Goal: Complete application form

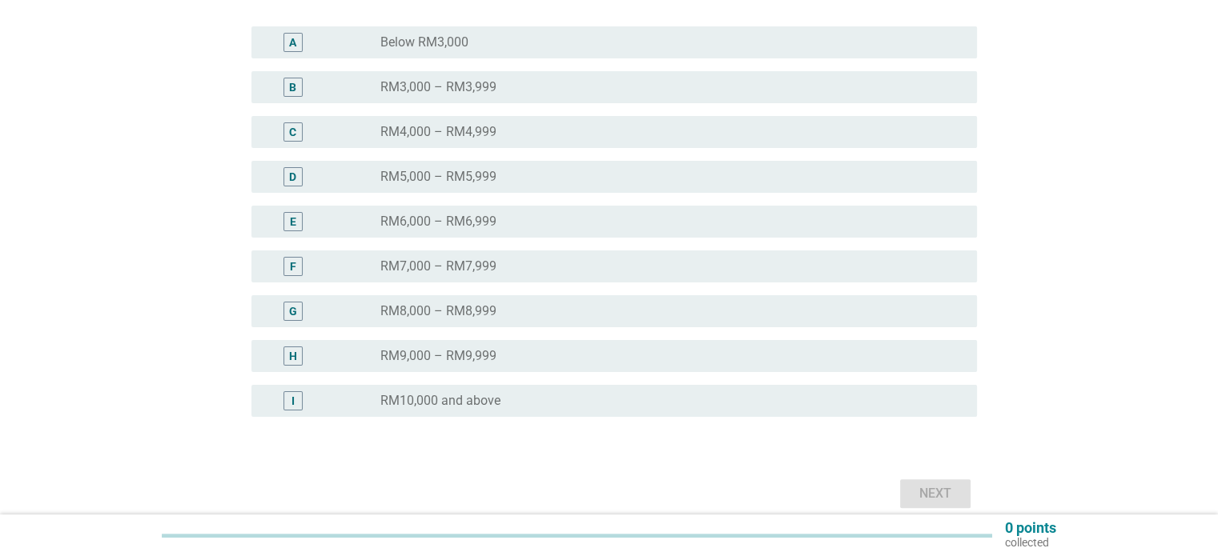
scroll to position [322, 0]
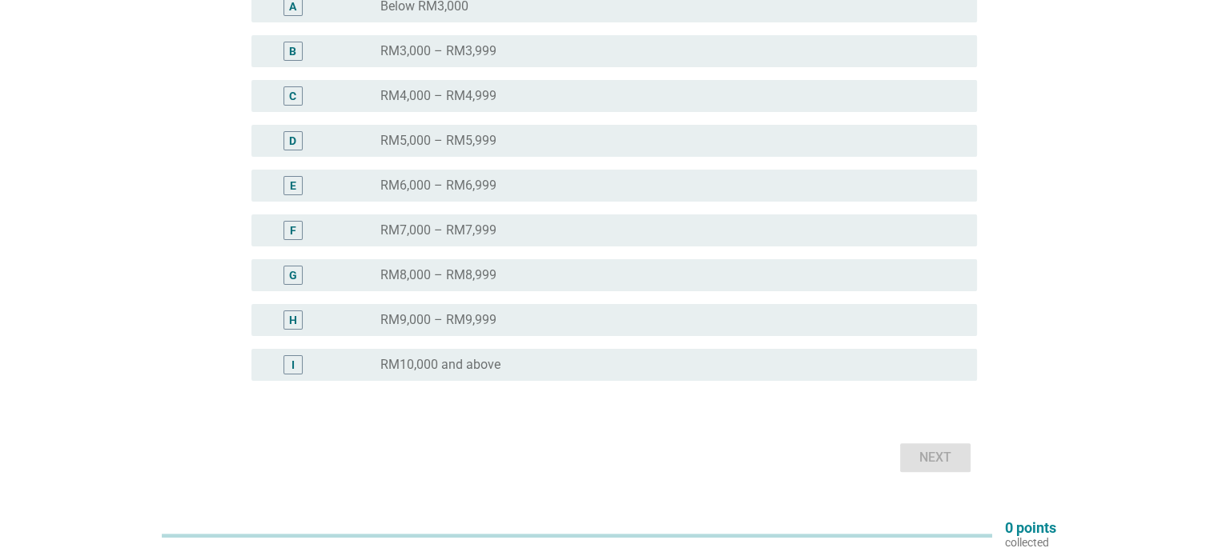
click at [436, 370] on label "RM10,000 and above" at bounding box center [440, 365] width 120 height 16
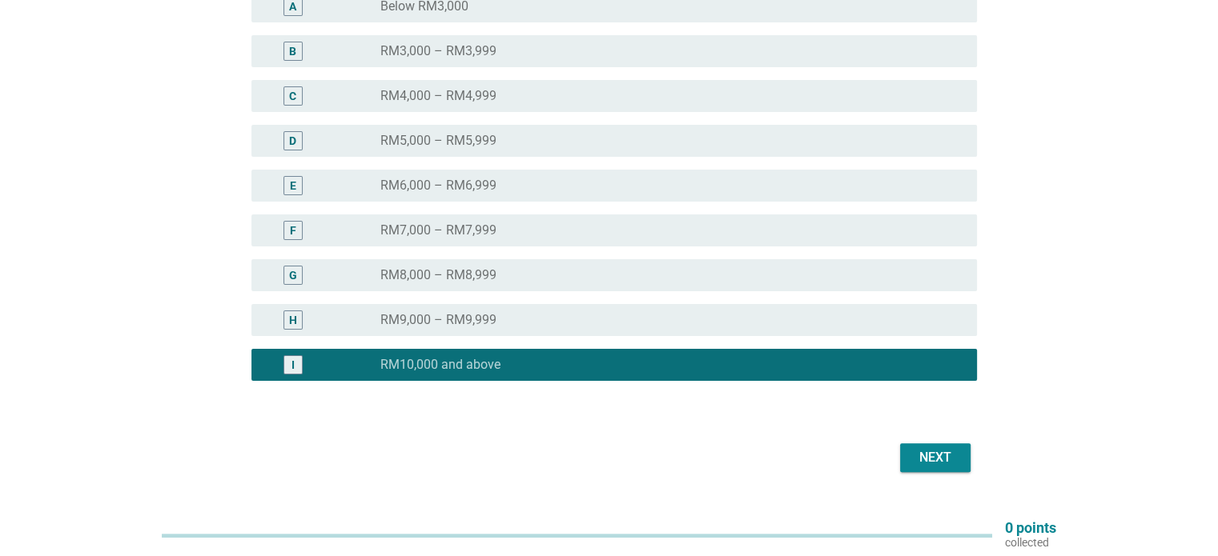
click at [935, 456] on div "Next" at bounding box center [935, 457] width 45 height 19
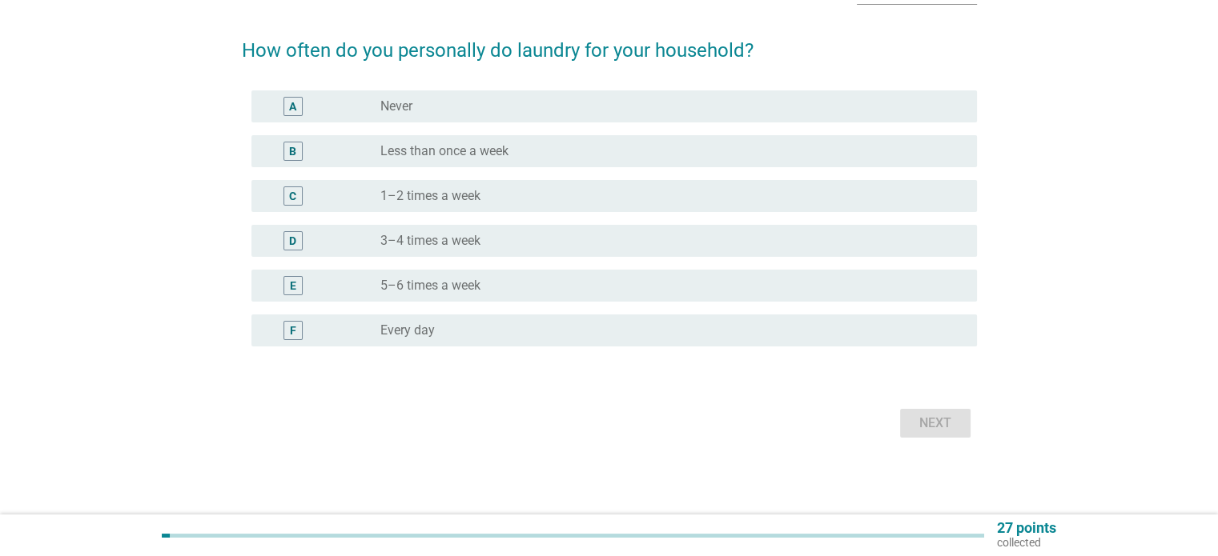
scroll to position [0, 0]
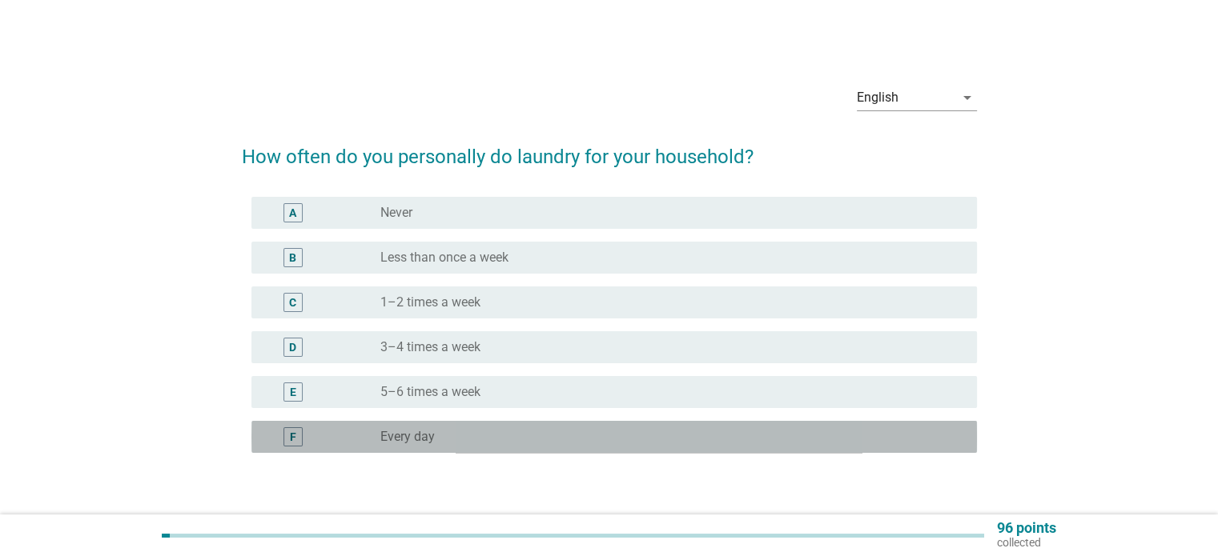
click at [268, 422] on div "F radio_button_unchecked Every day" at bounding box center [613, 437] width 725 height 32
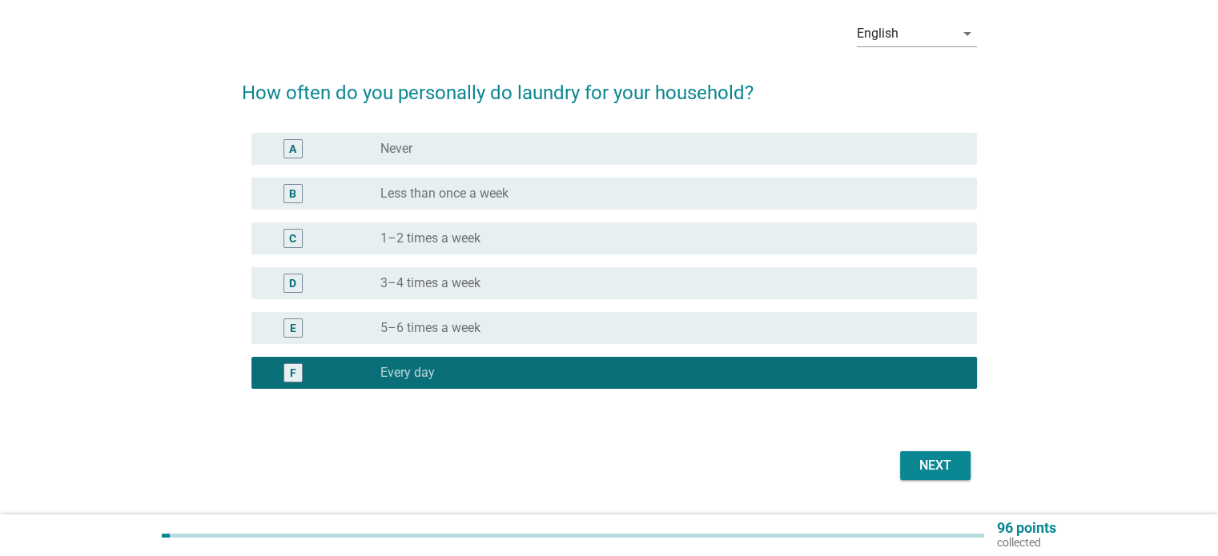
scroll to position [68, 0]
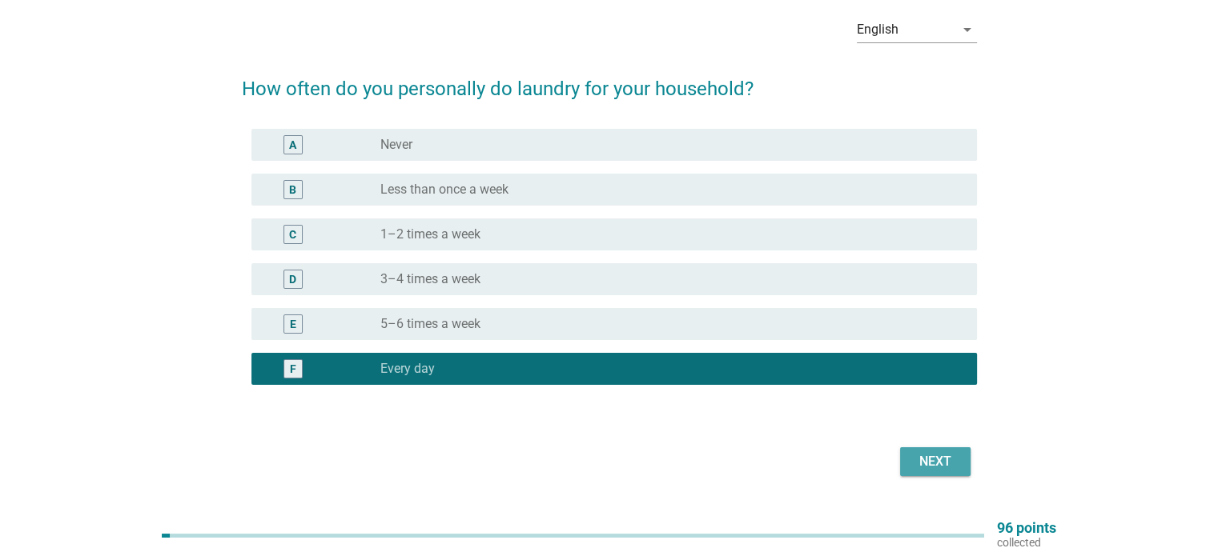
click at [924, 456] on div "Next" at bounding box center [935, 461] width 45 height 19
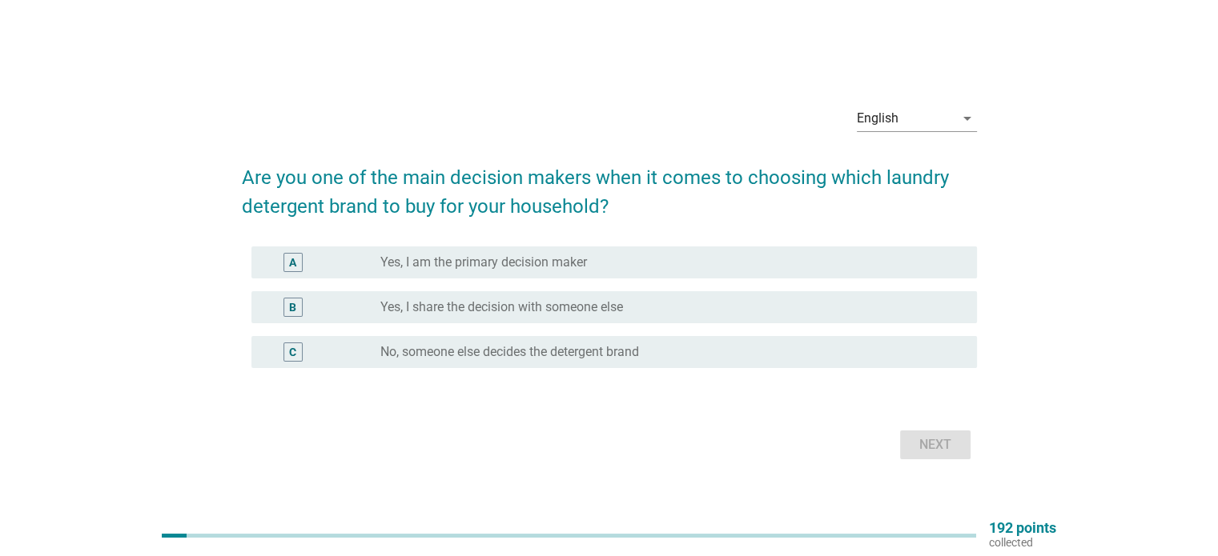
click at [480, 255] on label "Yes, I am the primary decision maker" at bounding box center [483, 263] width 207 height 16
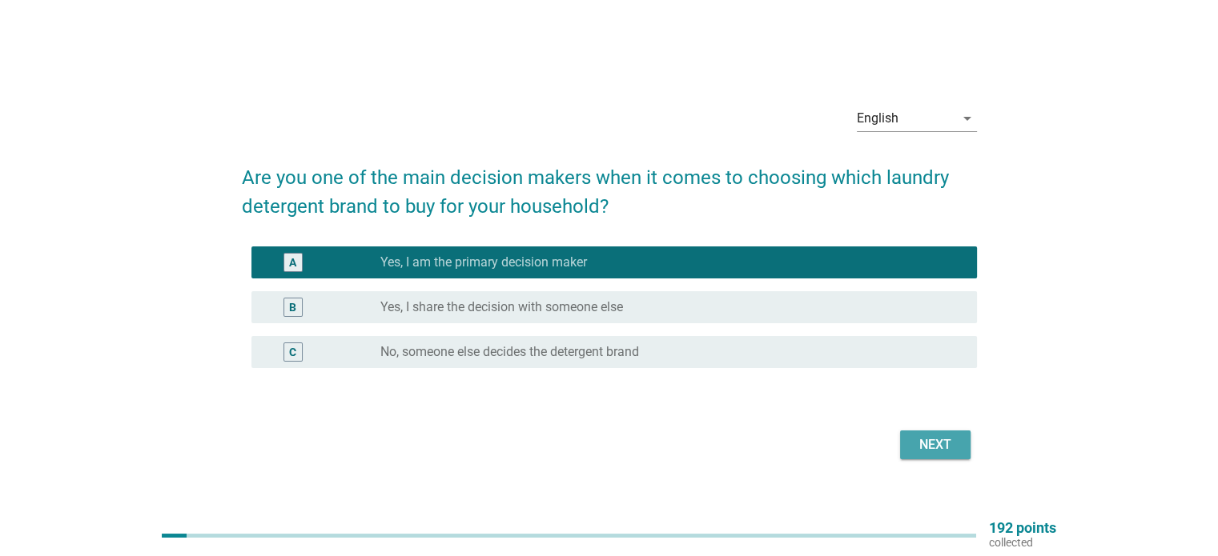
click at [930, 448] on div "Next" at bounding box center [935, 445] width 45 height 19
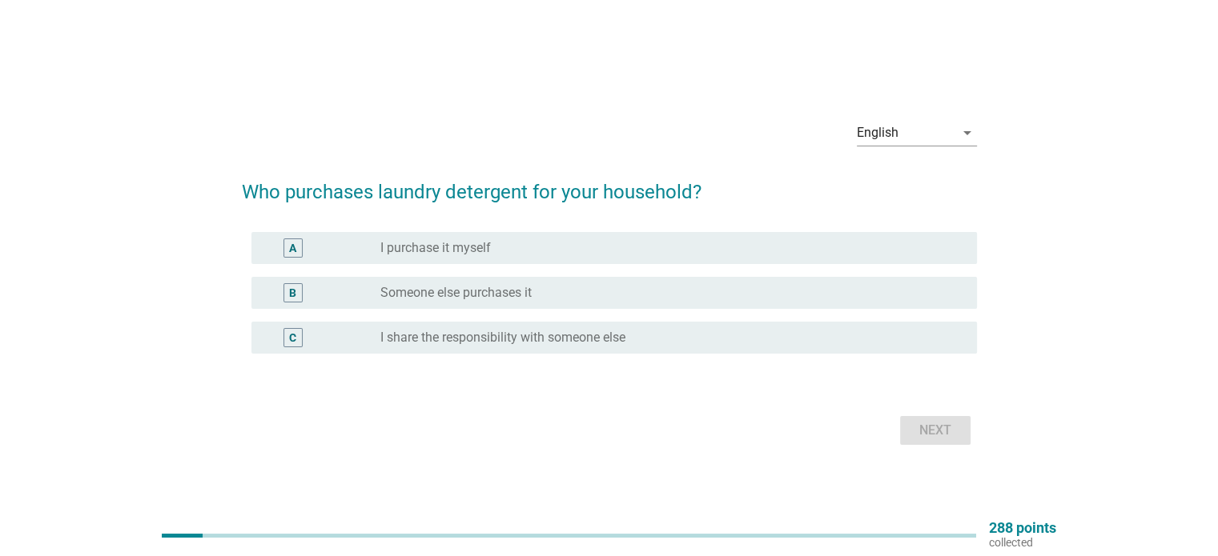
click at [506, 250] on div "radio_button_unchecked I purchase it myself" at bounding box center [665, 248] width 570 height 16
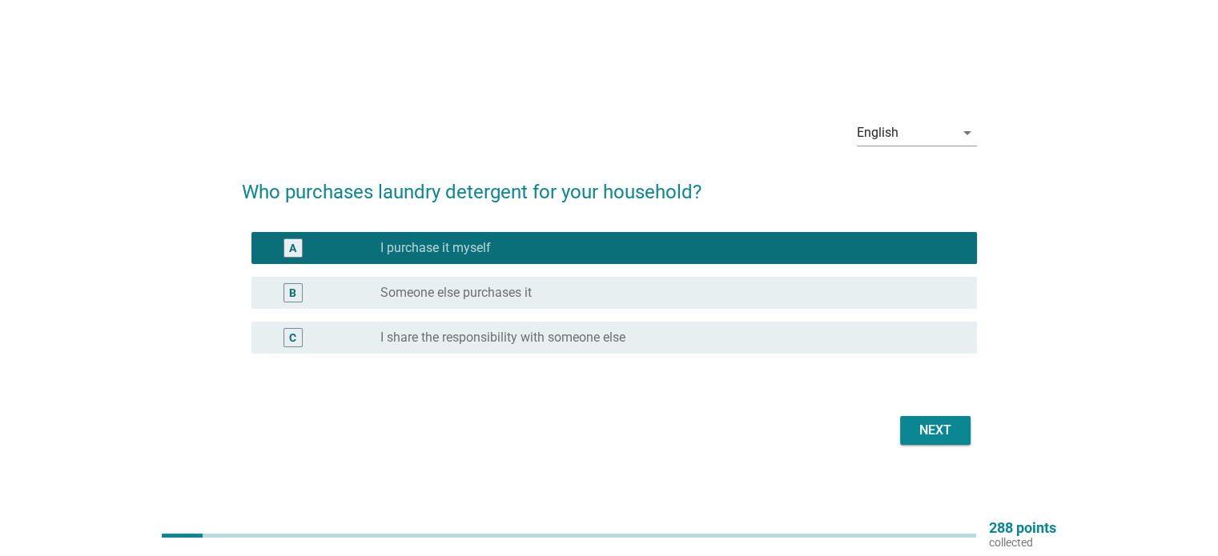
click at [913, 438] on div "Next" at bounding box center [935, 430] width 45 height 19
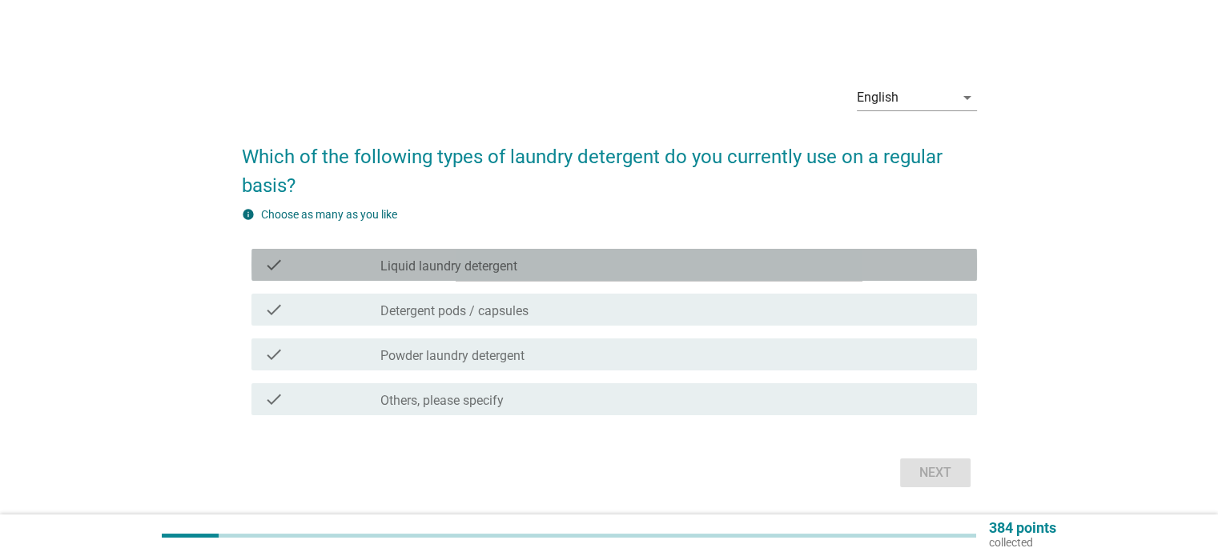
click at [384, 267] on label "Liquid laundry detergent" at bounding box center [448, 267] width 137 height 16
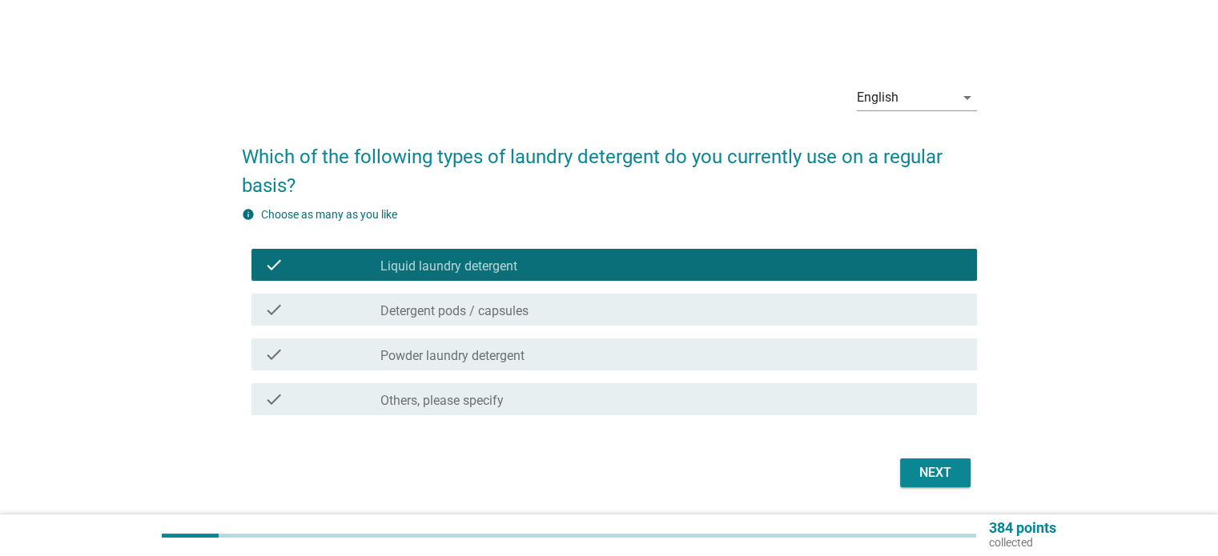
drag, startPoint x: 423, startPoint y: 311, endPoint x: 569, endPoint y: 359, distance: 154.4
click at [423, 311] on label "Detergent pods / capsules" at bounding box center [454, 311] width 148 height 16
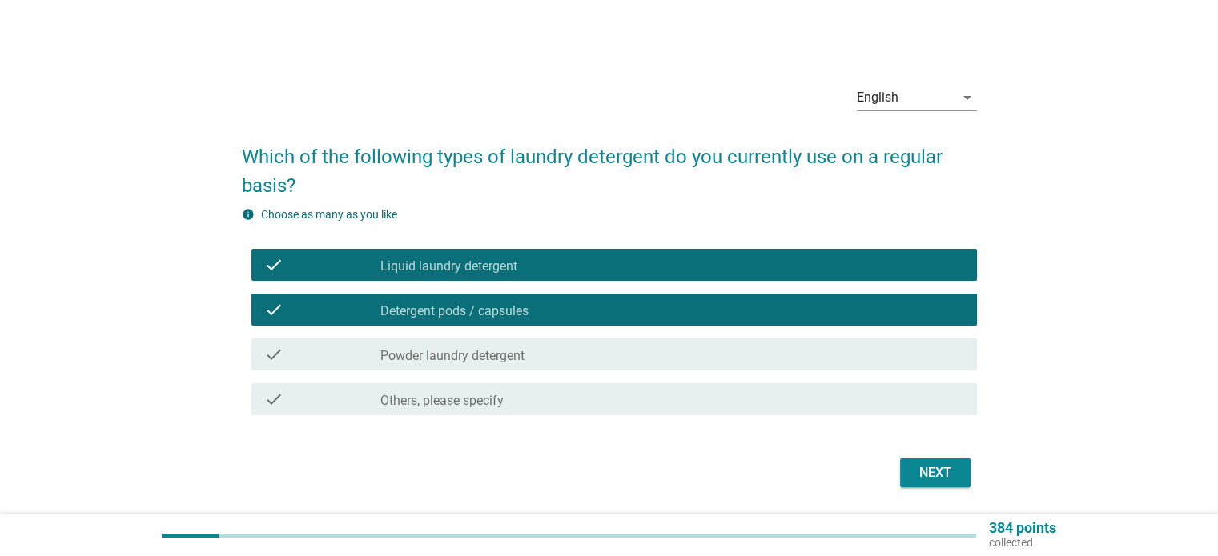
click at [941, 480] on div "Next" at bounding box center [935, 473] width 45 height 19
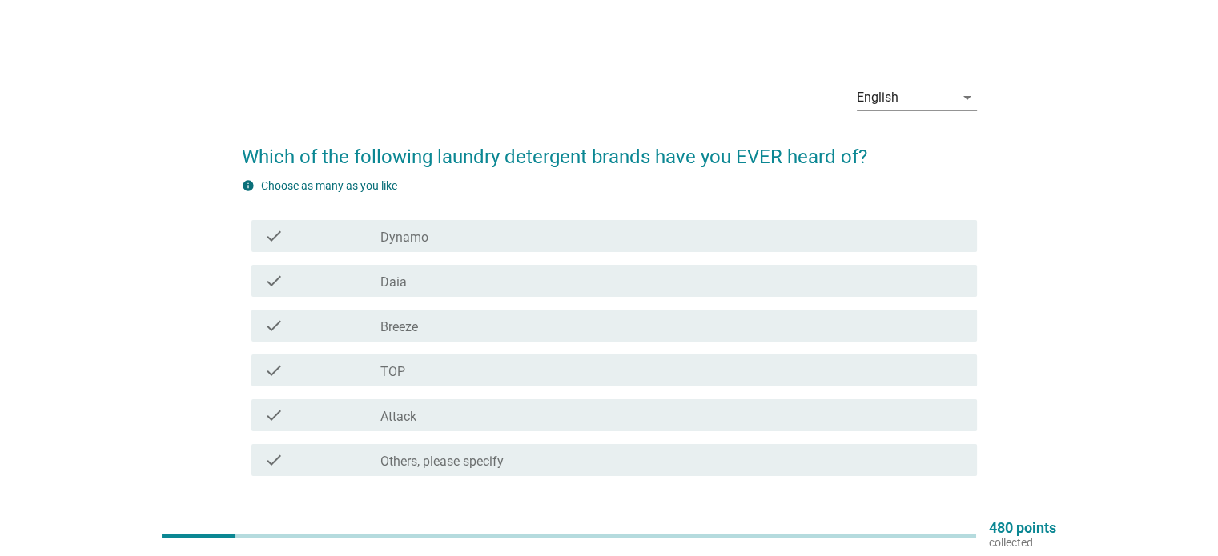
click at [432, 247] on div "check check_box_outline_blank Dynamo" at bounding box center [613, 236] width 725 height 32
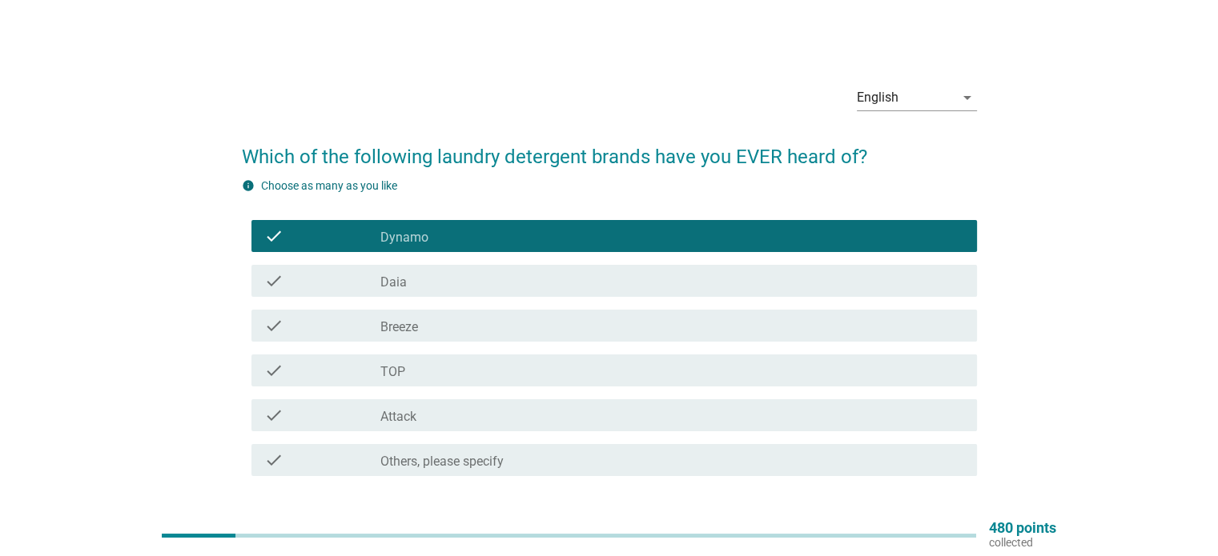
click at [432, 279] on div "check_box_outline_blank Daia" at bounding box center [671, 280] width 583 height 19
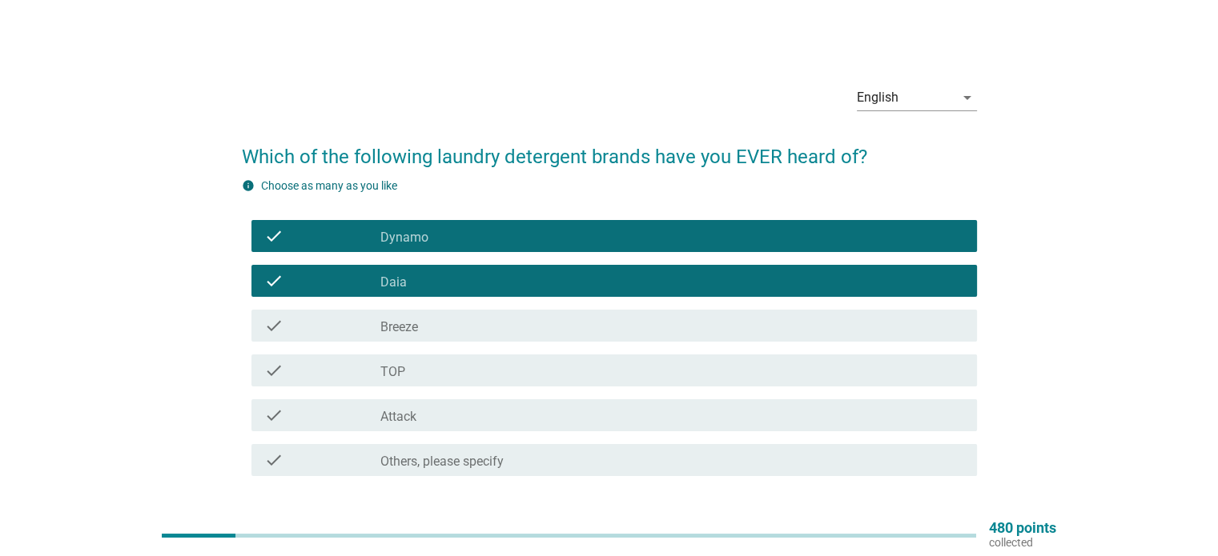
click at [428, 319] on div "check_box_outline_blank Breeze" at bounding box center [671, 325] width 583 height 19
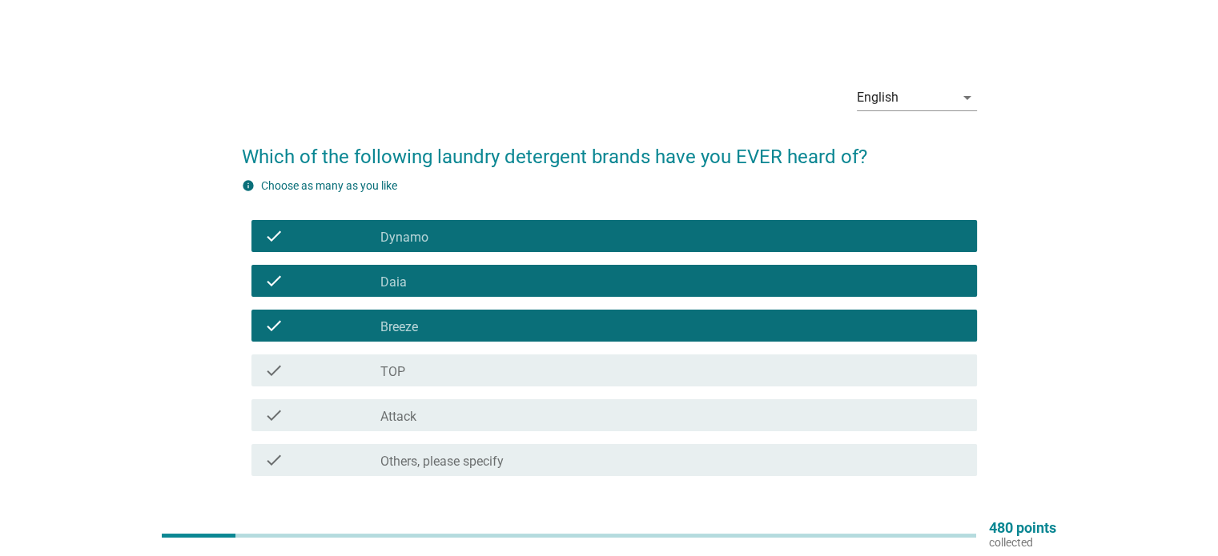
click at [416, 355] on div "check check_box_outline_blank TOP" at bounding box center [613, 371] width 725 height 32
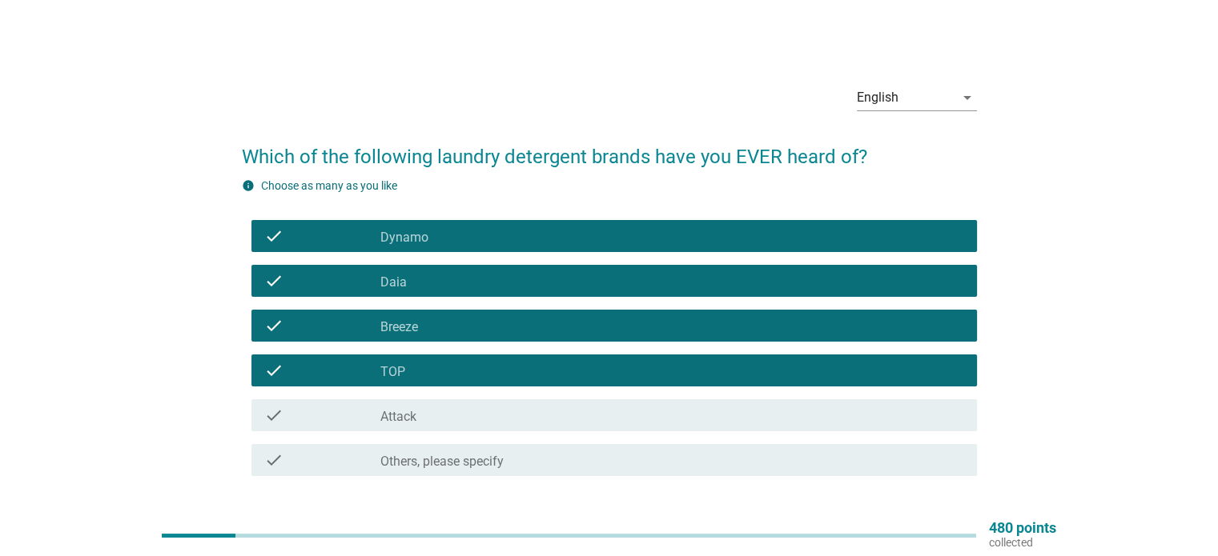
click at [416, 412] on label "Attack" at bounding box center [398, 417] width 36 height 16
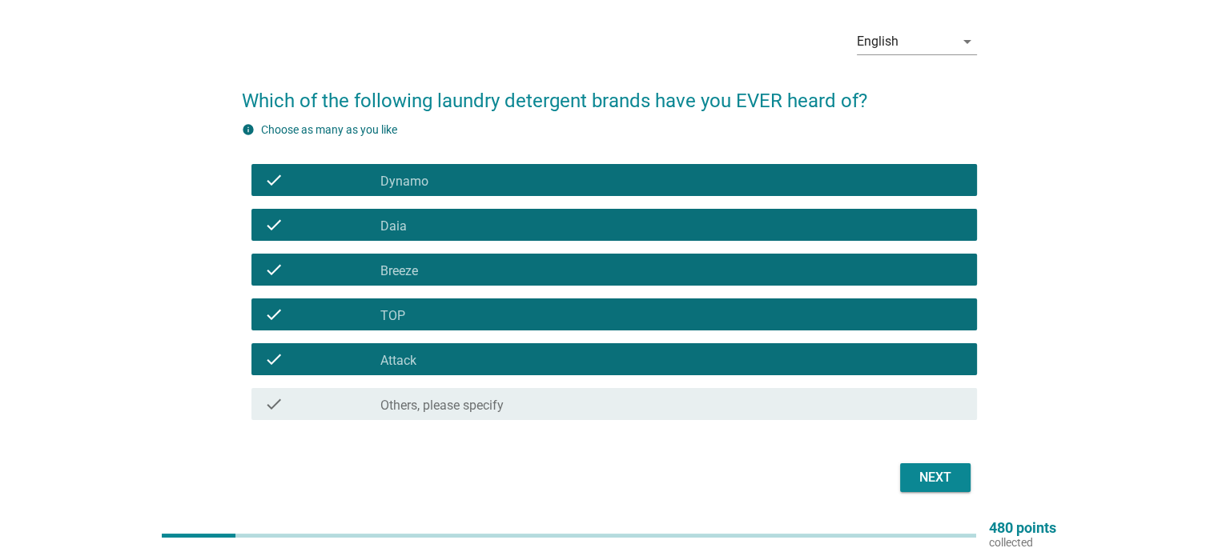
scroll to position [71, 0]
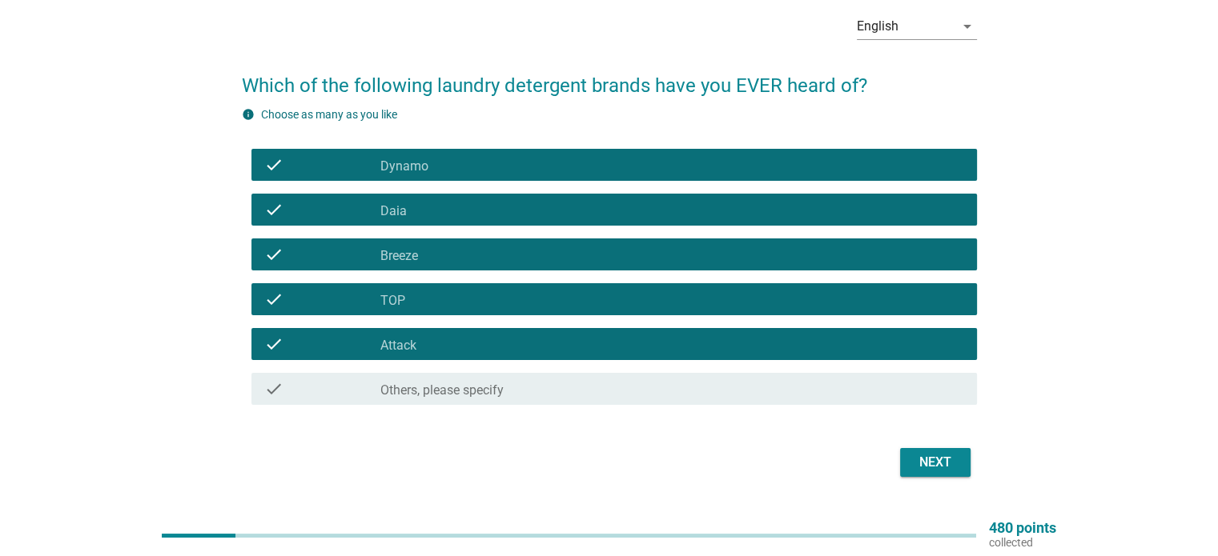
click at [932, 468] on div "Next" at bounding box center [935, 462] width 45 height 19
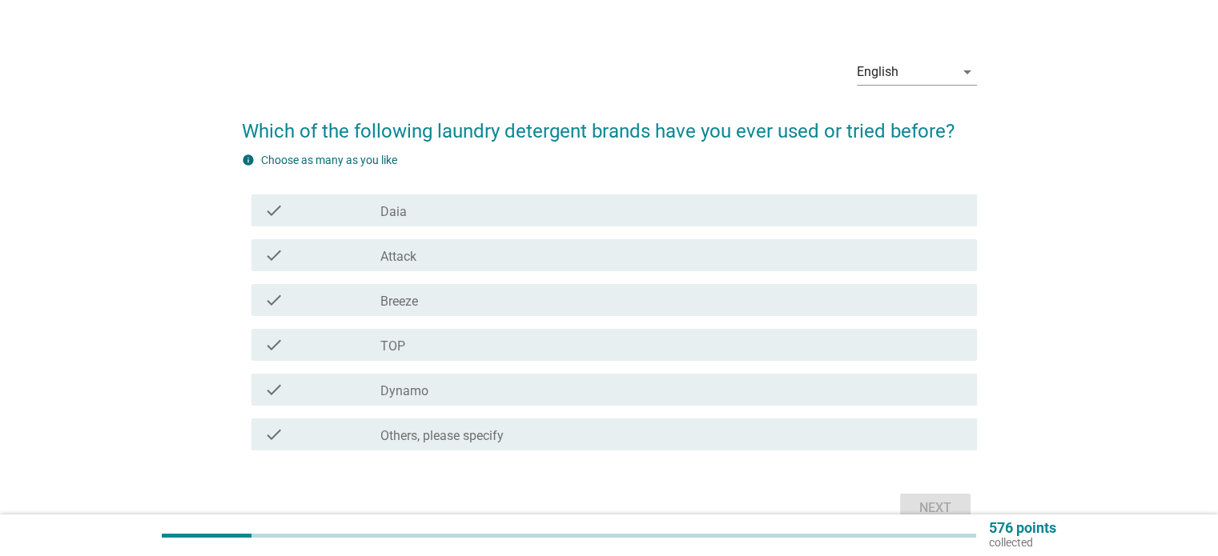
scroll to position [30, 0]
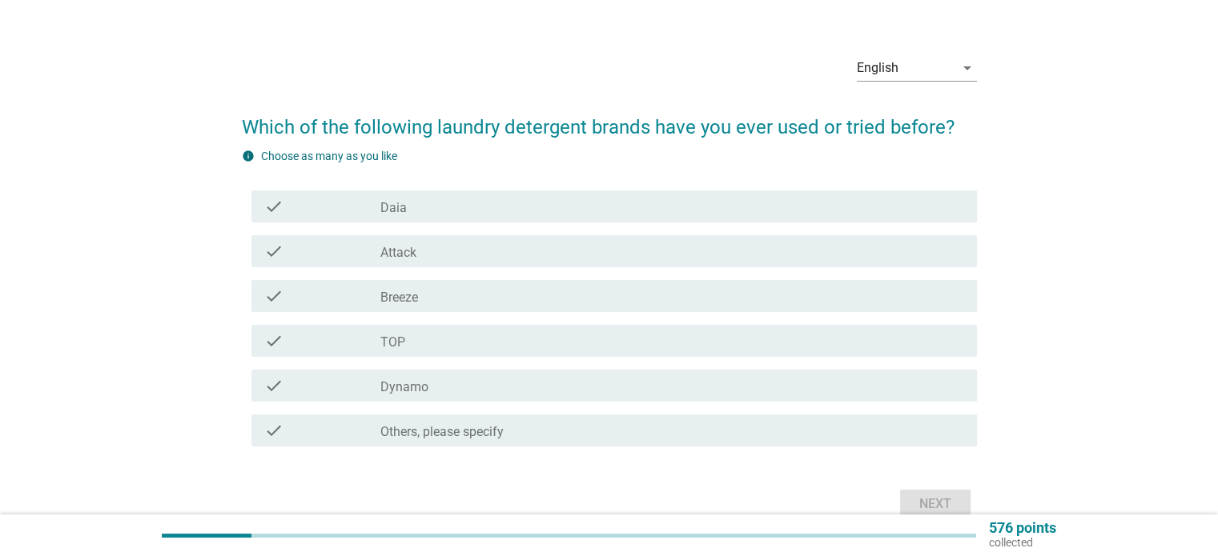
click at [418, 295] on label "Breeze" at bounding box center [399, 298] width 38 height 16
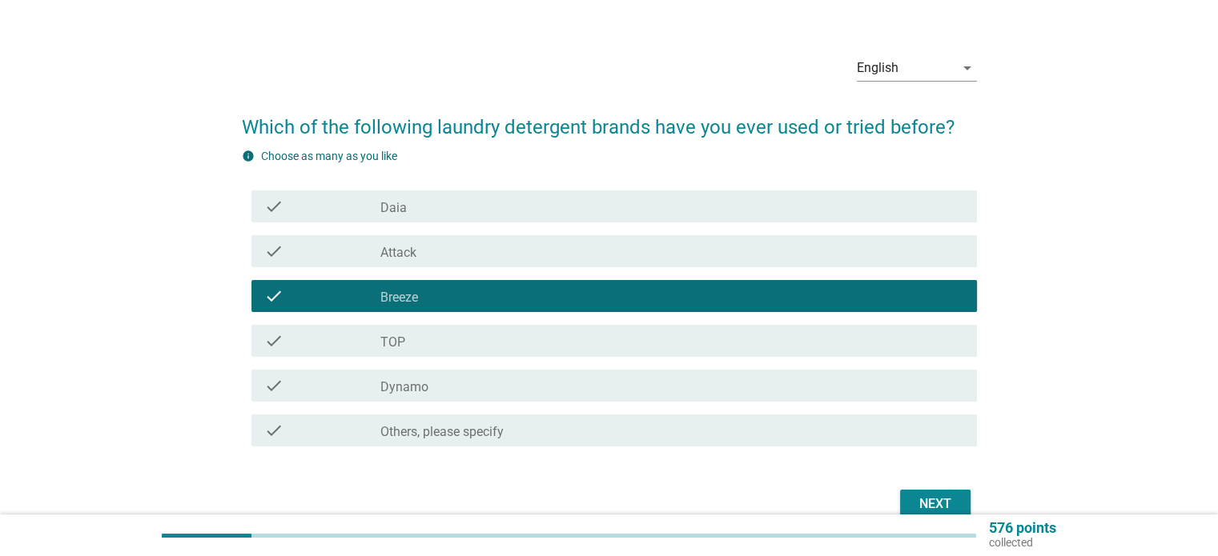
click at [416, 339] on div "check_box_outline_blank TOP" at bounding box center [671, 340] width 583 height 19
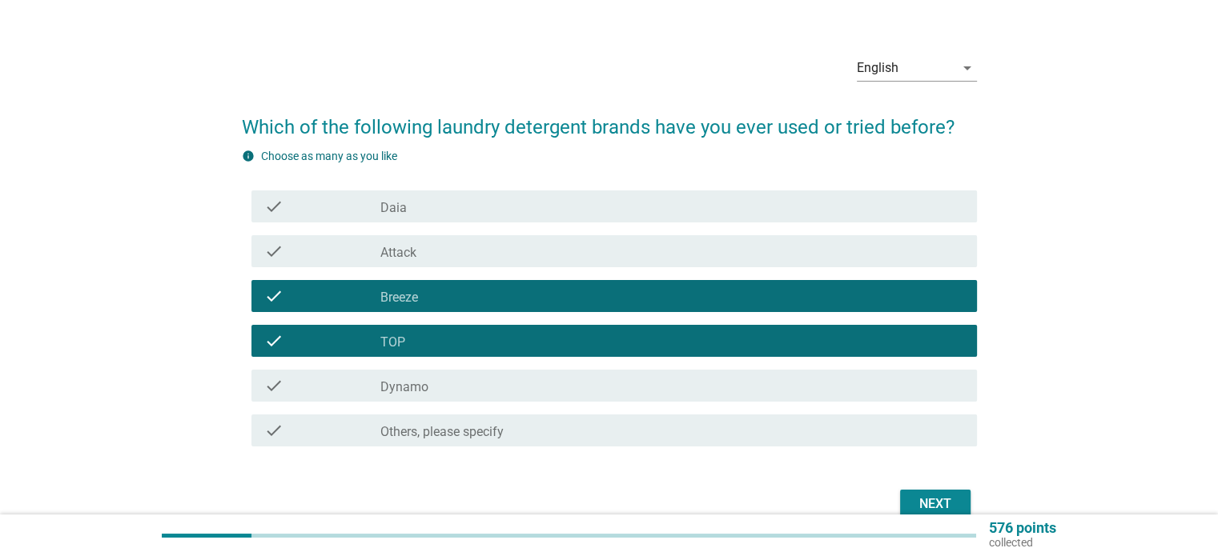
click at [418, 380] on label "Dynamo" at bounding box center [404, 387] width 48 height 16
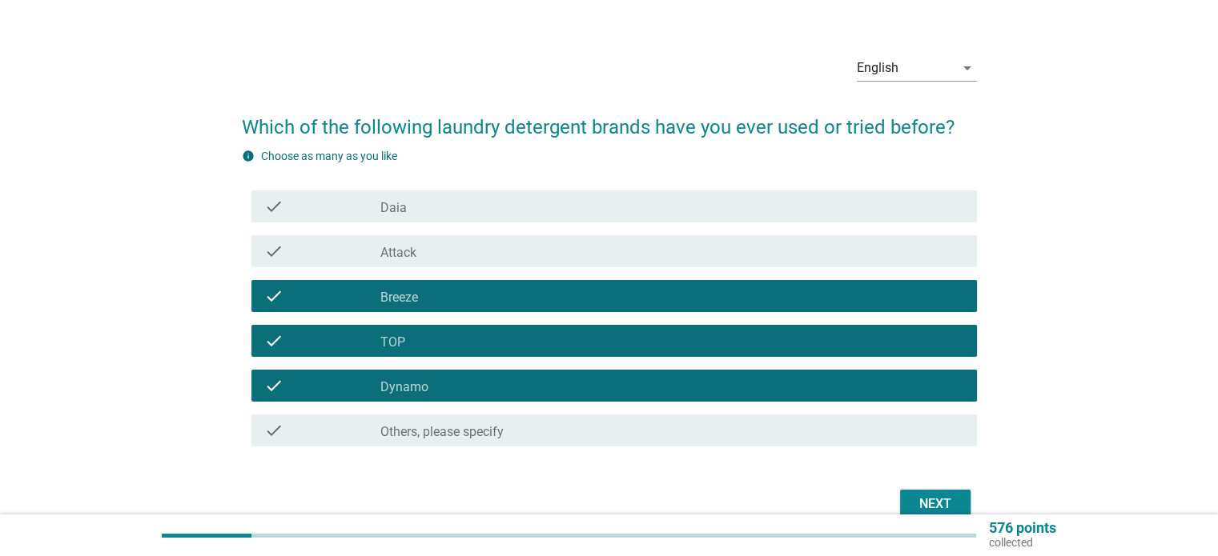
click at [943, 505] on div "Next" at bounding box center [935, 504] width 45 height 19
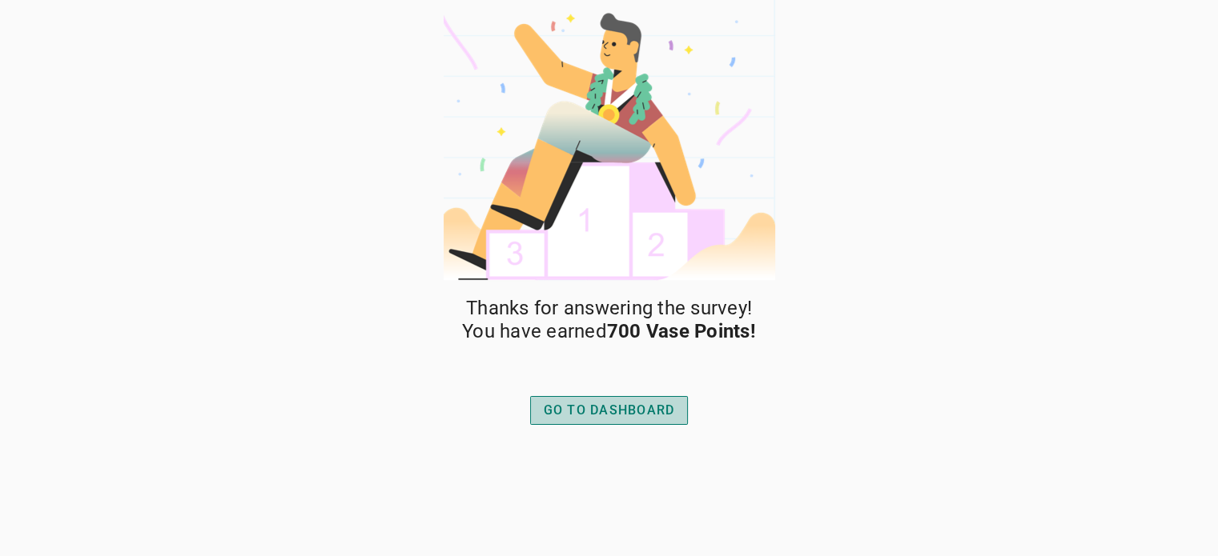
click at [628, 404] on div "GO TO DASHBOARD" at bounding box center [609, 410] width 131 height 19
